Goal: Task Accomplishment & Management: Manage account settings

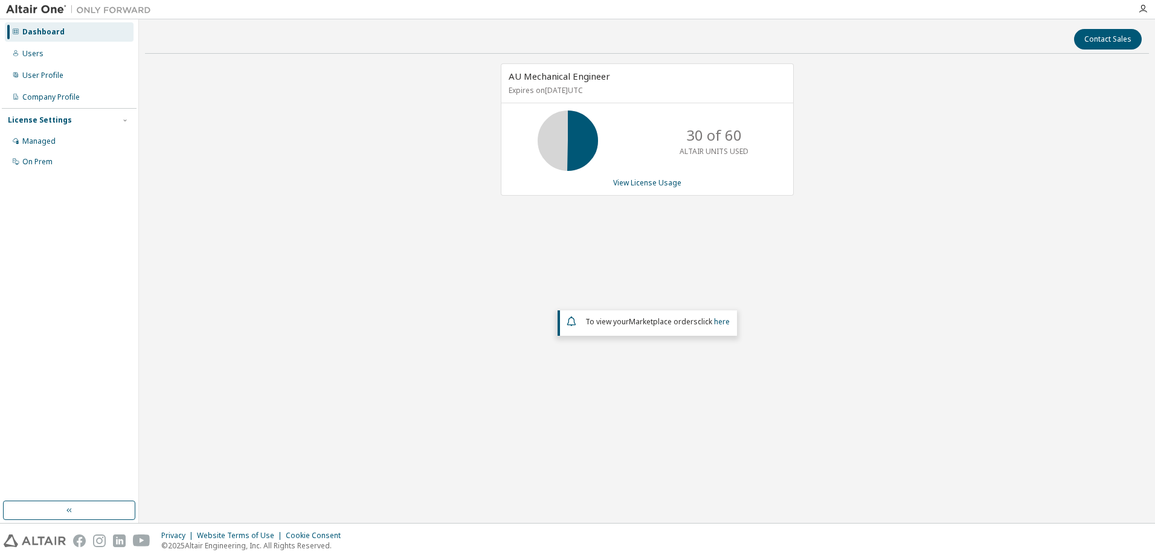
click at [660, 189] on div "AU Mechanical Engineer Expires on December 1, 2025 UTC 30 of 60 ALTAIR UNITS US…" at bounding box center [647, 129] width 293 height 132
click at [661, 184] on link "View License Usage" at bounding box center [647, 183] width 68 height 10
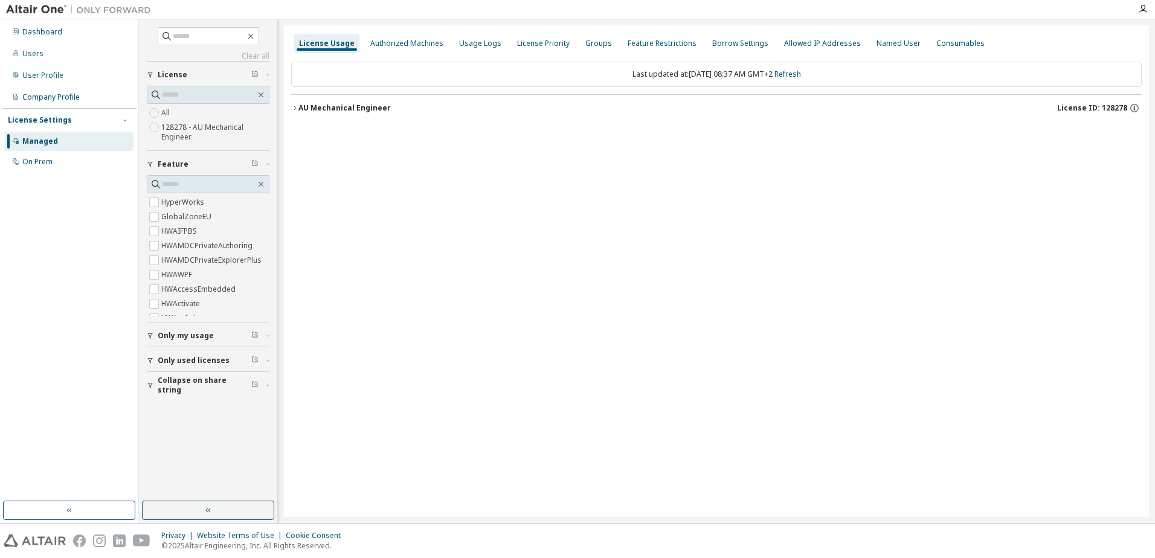
click at [294, 110] on icon "button" at bounding box center [295, 108] width 2 height 4
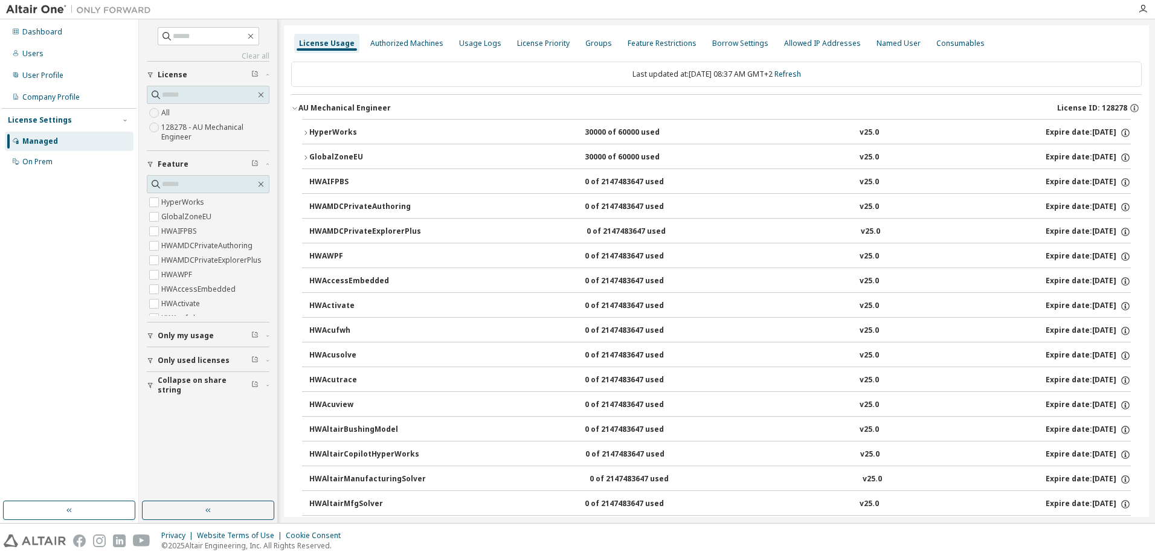
click at [305, 135] on icon "button" at bounding box center [305, 132] width 7 height 7
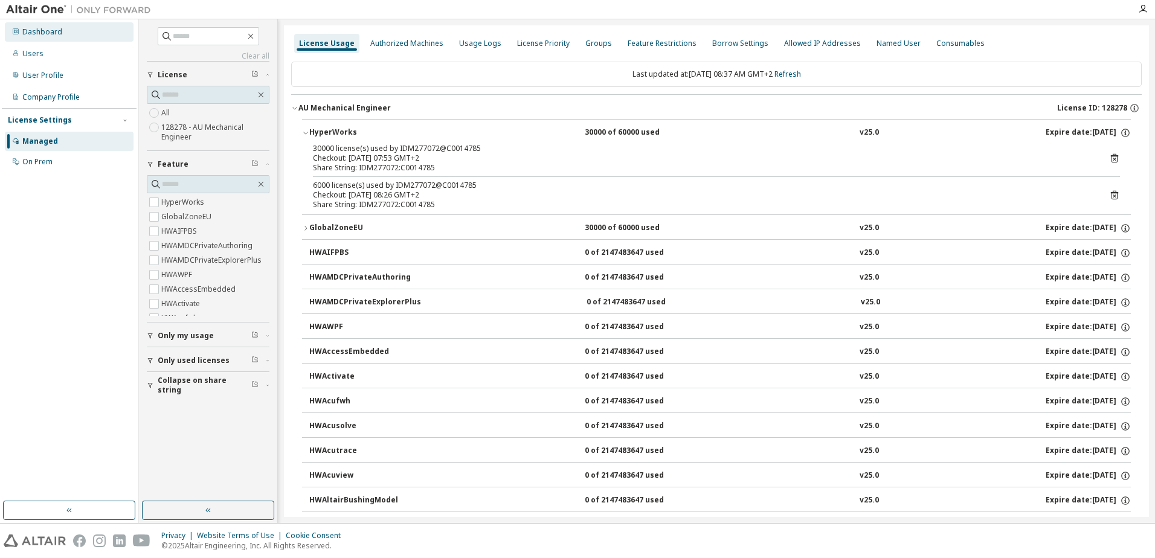
click at [54, 34] on div "Dashboard" at bounding box center [42, 32] width 40 height 10
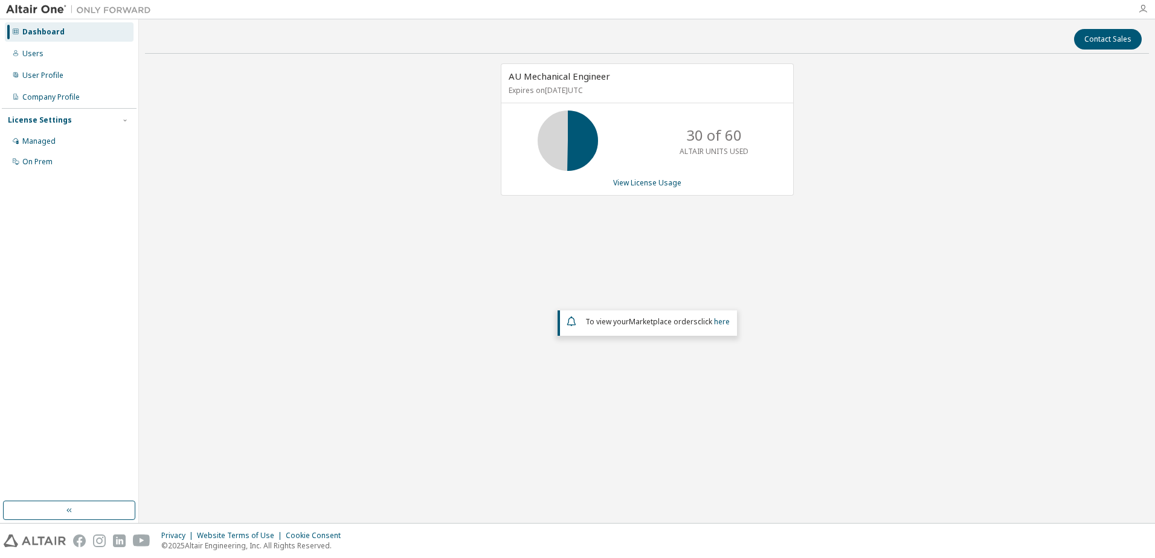
click at [1143, 5] on icon "button" at bounding box center [1143, 9] width 10 height 10
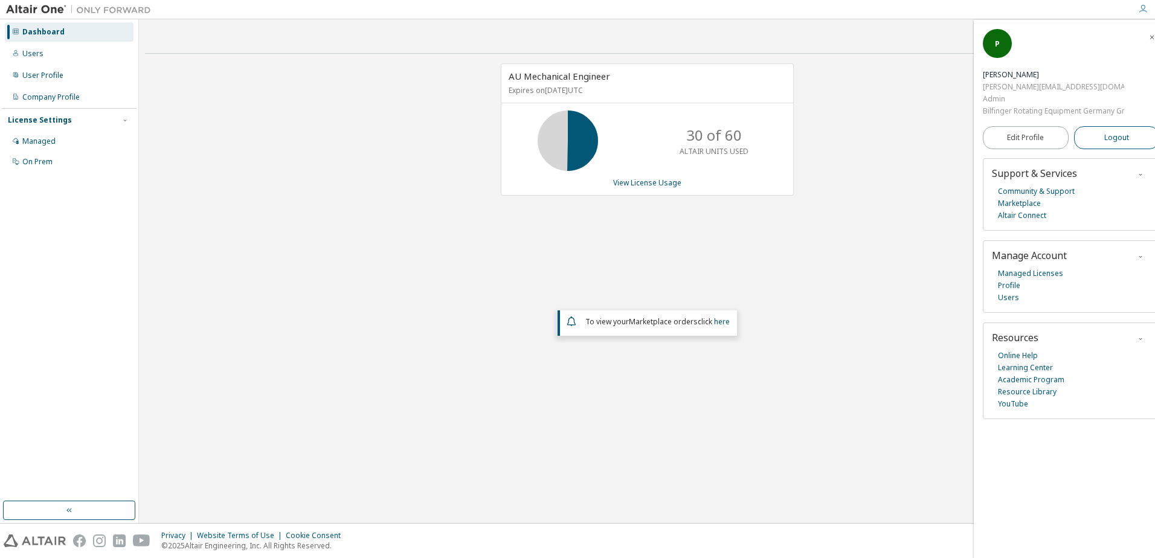
click at [1109, 141] on span "Logout" at bounding box center [1117, 138] width 25 height 12
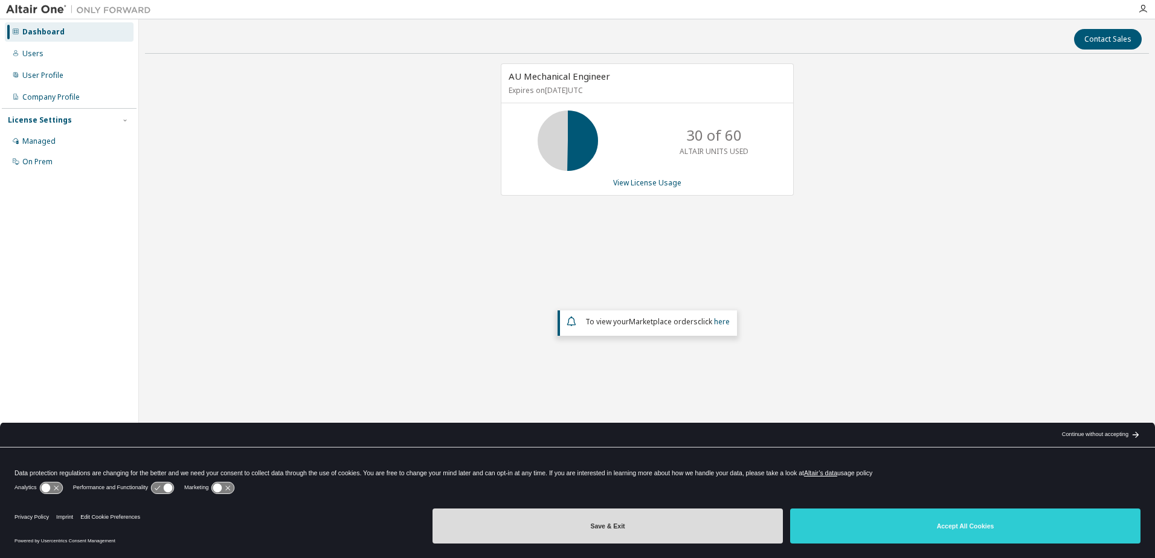
click at [700, 535] on button "Save & Exit" at bounding box center [608, 526] width 350 height 35
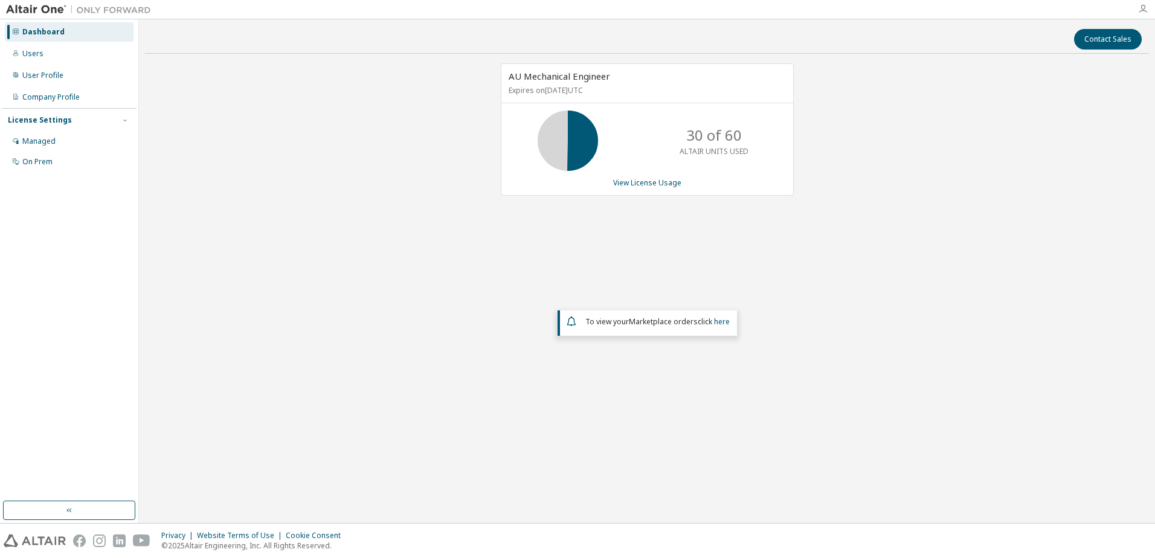
click at [1142, 6] on icon "button" at bounding box center [1143, 9] width 10 height 10
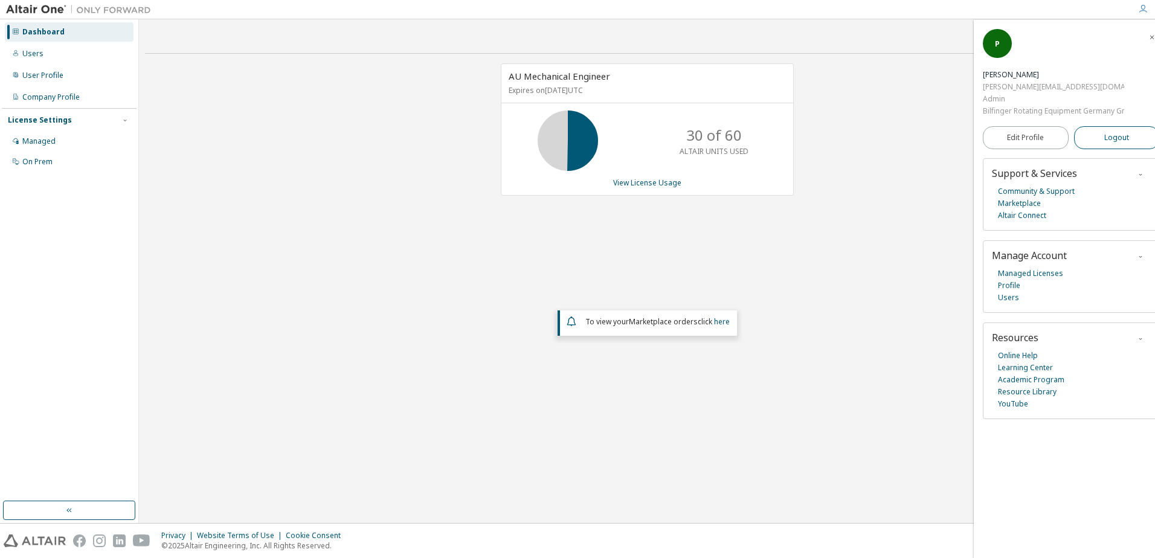
click at [1102, 129] on button "Logout" at bounding box center [1117, 137] width 86 height 23
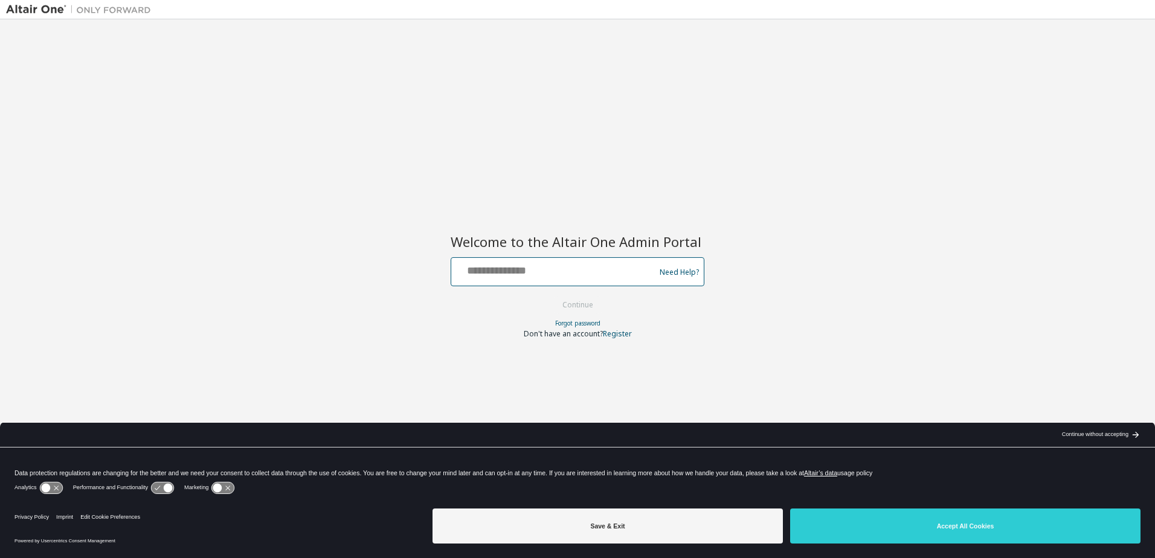
click at [530, 273] on input "text" at bounding box center [555, 269] width 198 height 18
type input "**********"
click at [599, 299] on button "Continue" at bounding box center [578, 305] width 56 height 18
click at [530, 279] on div at bounding box center [555, 271] width 198 height 23
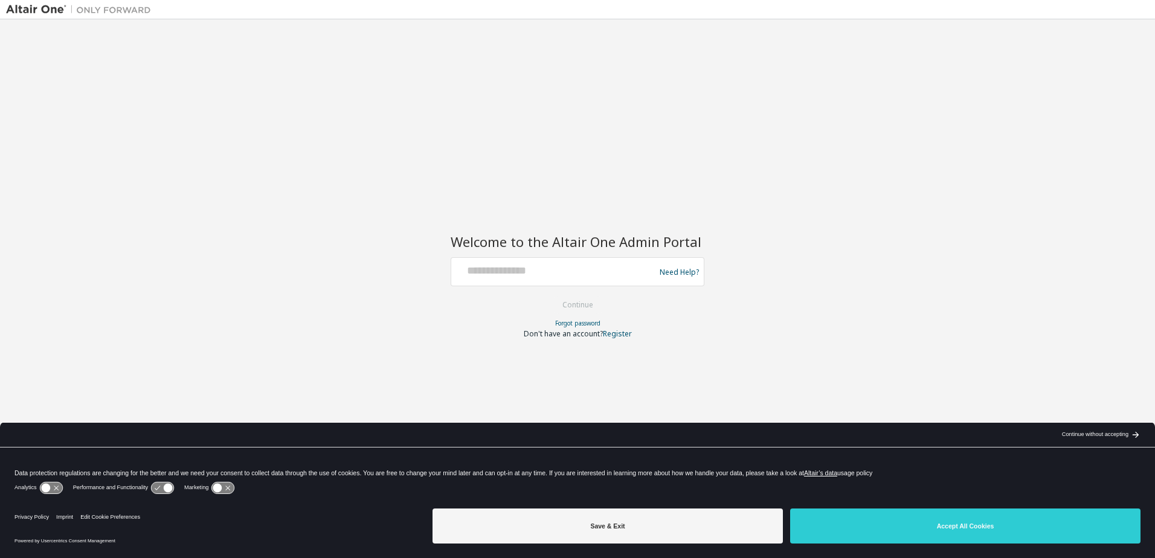
click at [530, 279] on div at bounding box center [555, 271] width 198 height 23
click at [561, 271] on input "text" at bounding box center [555, 269] width 198 height 18
type input "**********"
click at [598, 306] on button "Continue" at bounding box center [578, 305] width 56 height 18
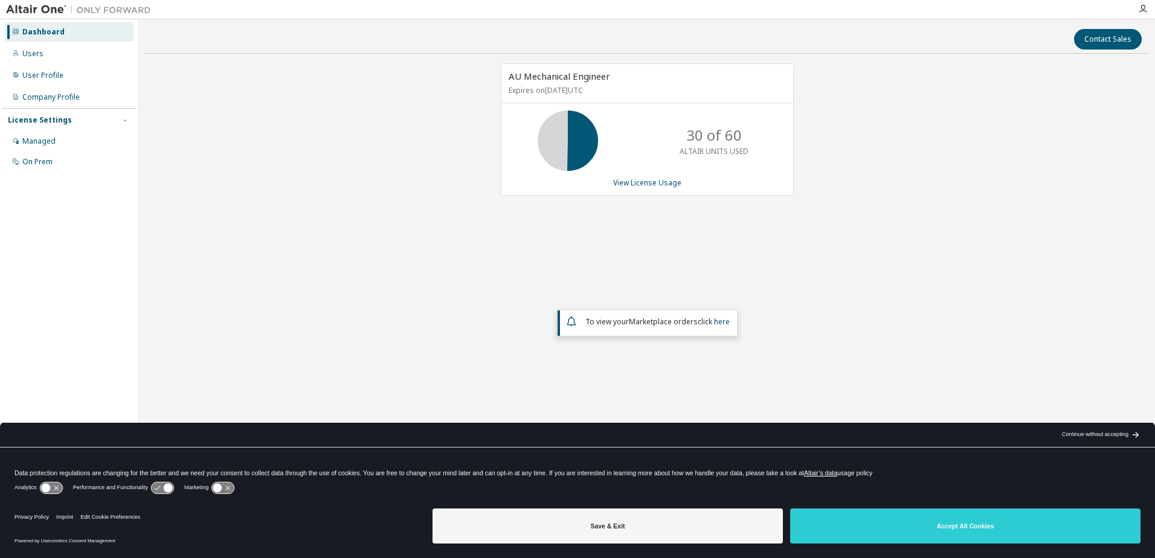
click at [651, 545] on div "Save & Exit Accept All Cookies" at bounding box center [787, 527] width 708 height 47
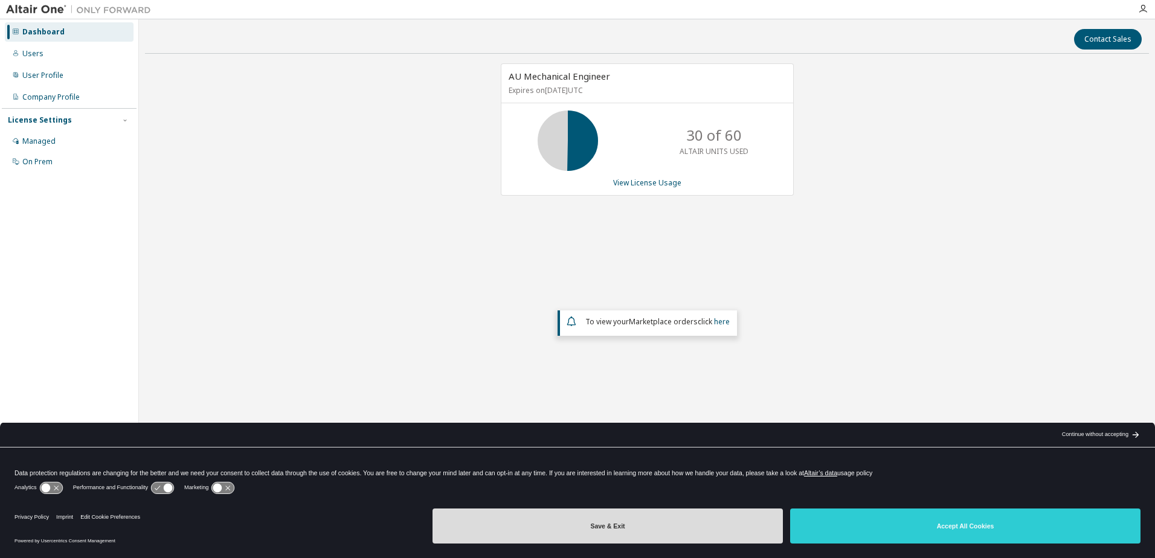
click at [643, 527] on button "Save & Exit" at bounding box center [608, 526] width 350 height 35
